Goal: Task Accomplishment & Management: Manage account settings

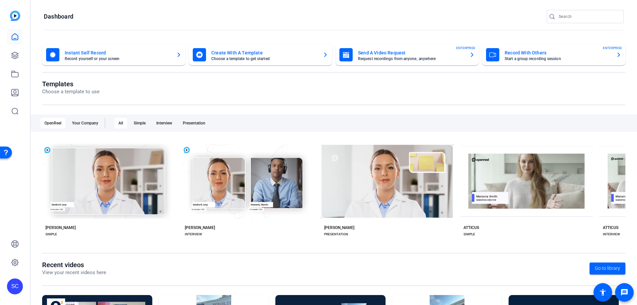
click at [16, 55] on icon at bounding box center [15, 55] width 7 height 7
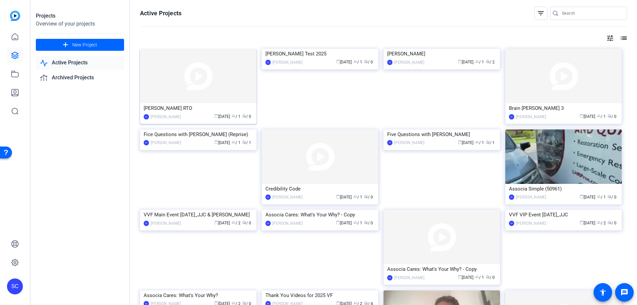
click at [233, 98] on img at bounding box center [198, 76] width 117 height 54
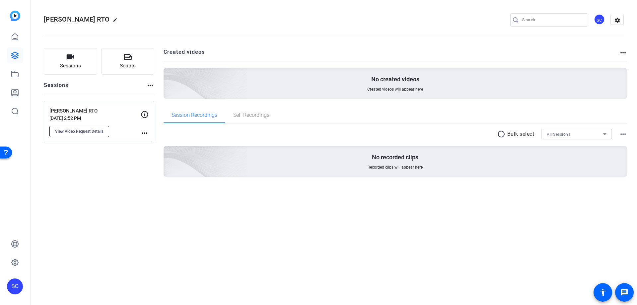
click at [97, 131] on span "View Video Request Details" at bounding box center [79, 131] width 48 height 5
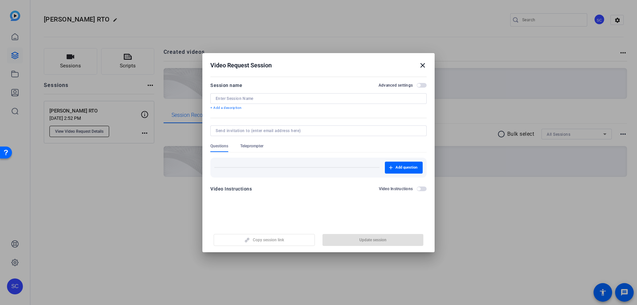
type input "[PERSON_NAME] RTO"
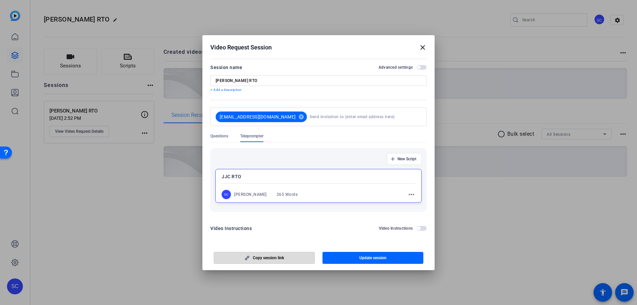
click at [296, 257] on span "button" at bounding box center [264, 258] width 101 height 16
click at [423, 49] on mat-icon "close" at bounding box center [423, 47] width 8 height 8
